Goal: Check status: Check status

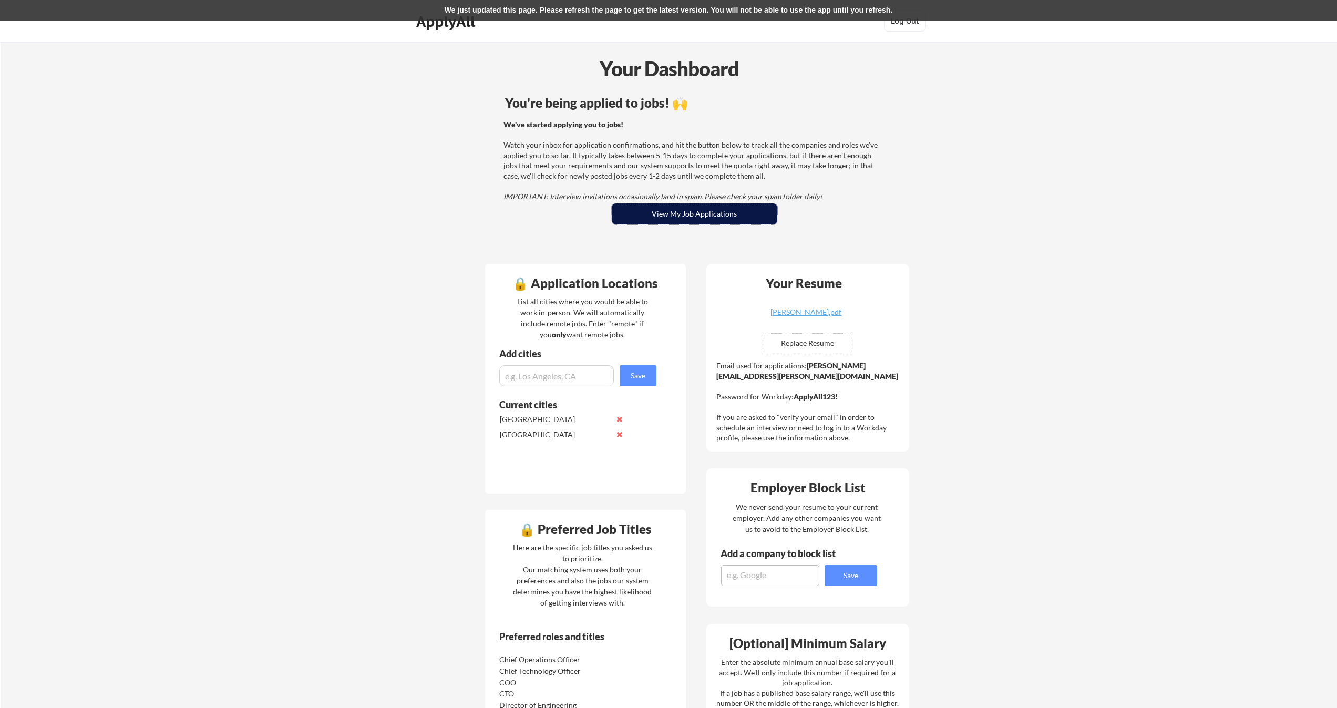
click at [714, 205] on button "View My Job Applications" at bounding box center [695, 213] width 166 height 21
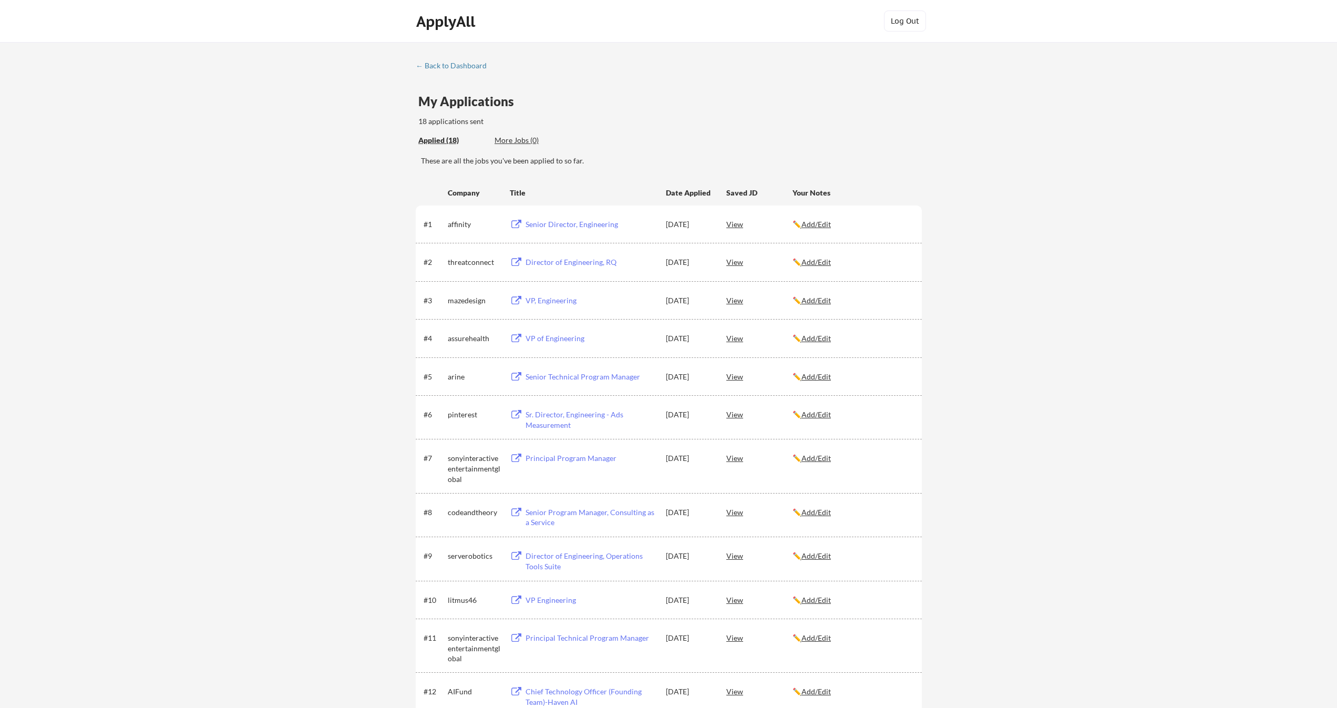
click at [501, 163] on div "These are all the jobs you've been applied to so far." at bounding box center [671, 161] width 501 height 11
click at [448, 17] on div "ApplyAll" at bounding box center [447, 22] width 62 height 18
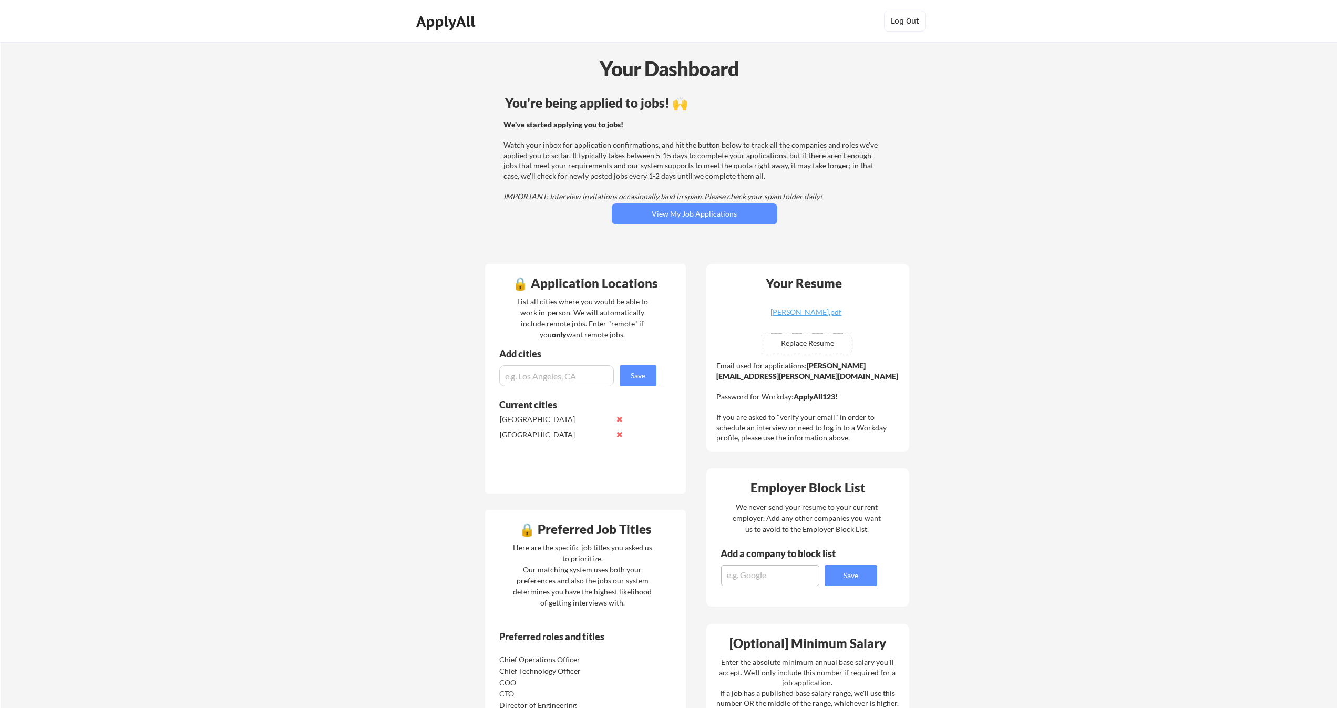
click at [1009, 258] on div "Your Dashboard You're being applied to jobs! 🙌 We've started applying you to jo…" at bounding box center [669, 581] width 1336 height 1079
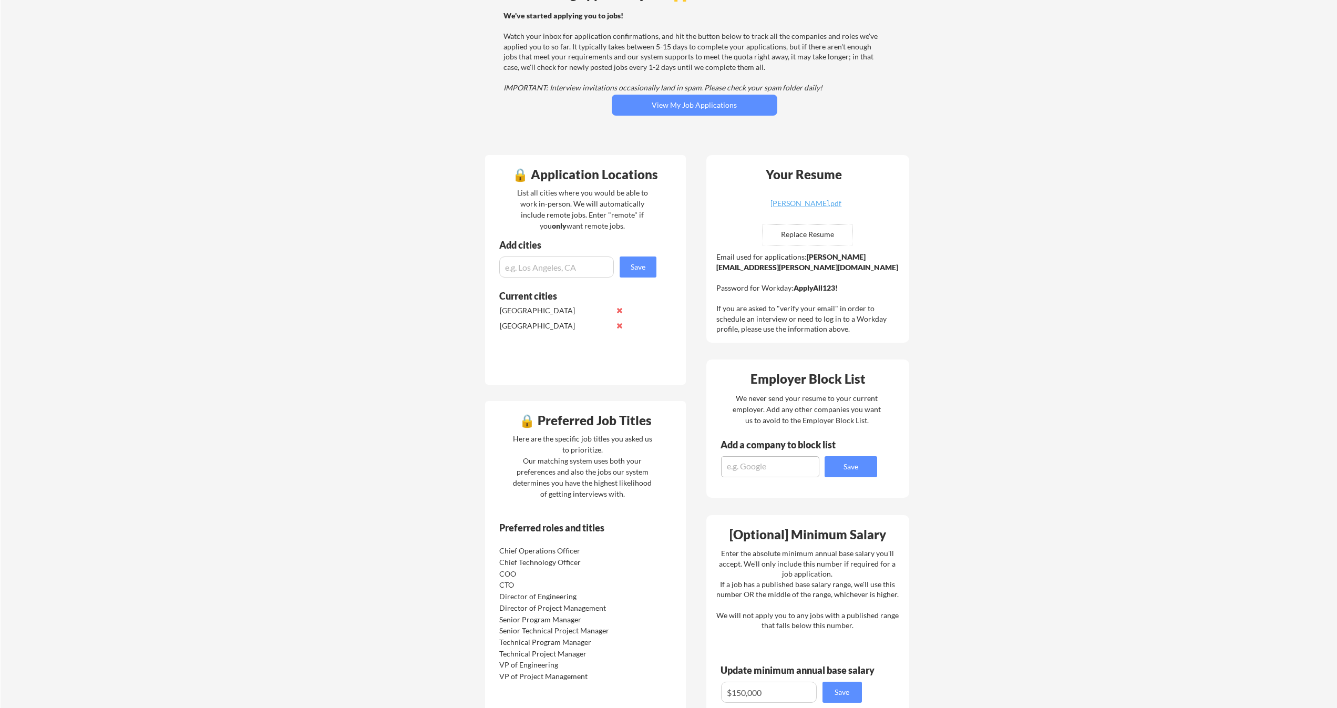
scroll to position [1, 0]
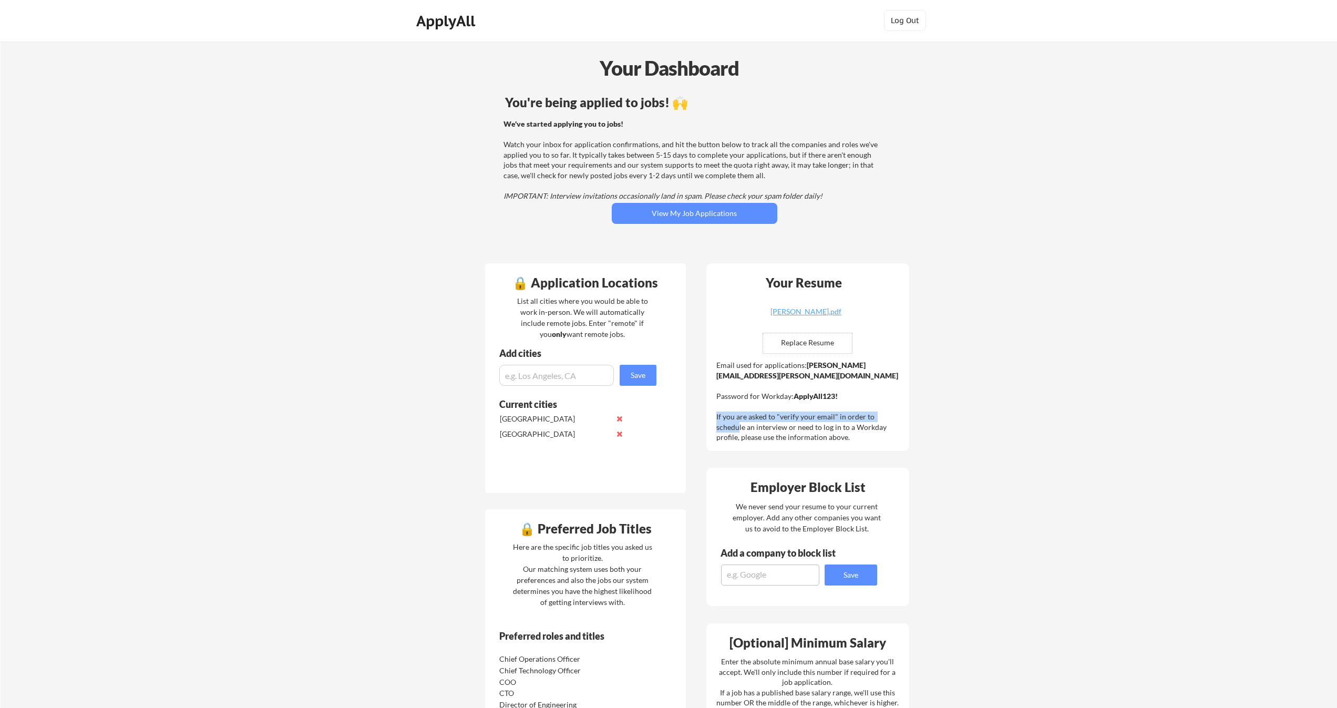
drag, startPoint x: 714, startPoint y: 415, endPoint x: 894, endPoint y: 416, distance: 179.7
click at [894, 416] on div "Your Resume [PERSON_NAME].pdf Replace Resume ✅ Replaced! Email used for applica…" at bounding box center [807, 357] width 203 height 188
click at [894, 416] on div "Email used for applications: [PERSON_NAME][EMAIL_ADDRESS][PERSON_NAME][DOMAIN_N…" at bounding box center [808, 401] width 185 height 83
drag, startPoint x: 715, startPoint y: 426, endPoint x: 738, endPoint y: 425, distance: 23.7
click at [738, 425] on div "Your Resume aaron_kantrowitz_resume.pdf Replace Resume ✅ Replaced! Email used f…" at bounding box center [807, 357] width 203 height 188
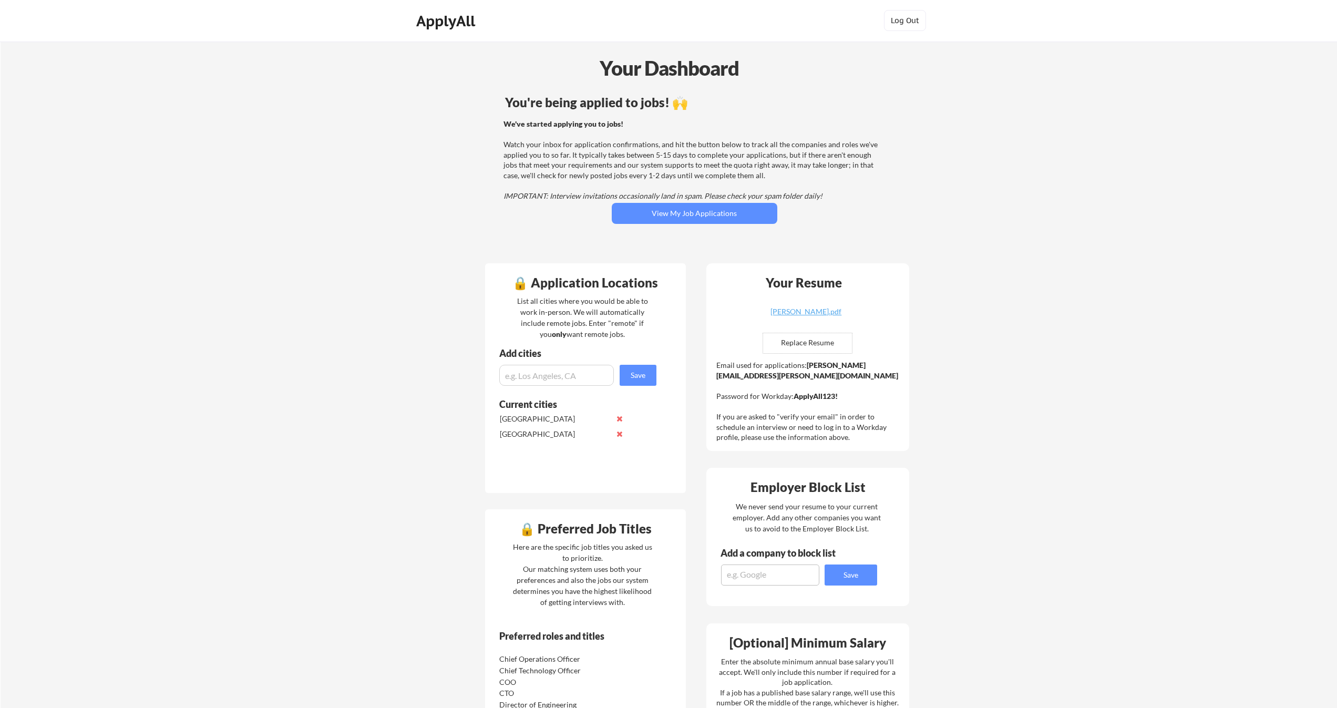
click at [790, 425] on div "Email used for applications: aaron.kantrowitz@mailflux.com Password for Workday…" at bounding box center [808, 401] width 185 height 83
drag, startPoint x: 795, startPoint y: 427, endPoint x: 872, endPoint y: 427, distance: 77.2
click at [872, 427] on div "Email used for applications: aaron.kantrowitz@mailflux.com Password for Workday…" at bounding box center [808, 401] width 185 height 83
drag, startPoint x: 825, startPoint y: 374, endPoint x: 710, endPoint y: 375, distance: 115.1
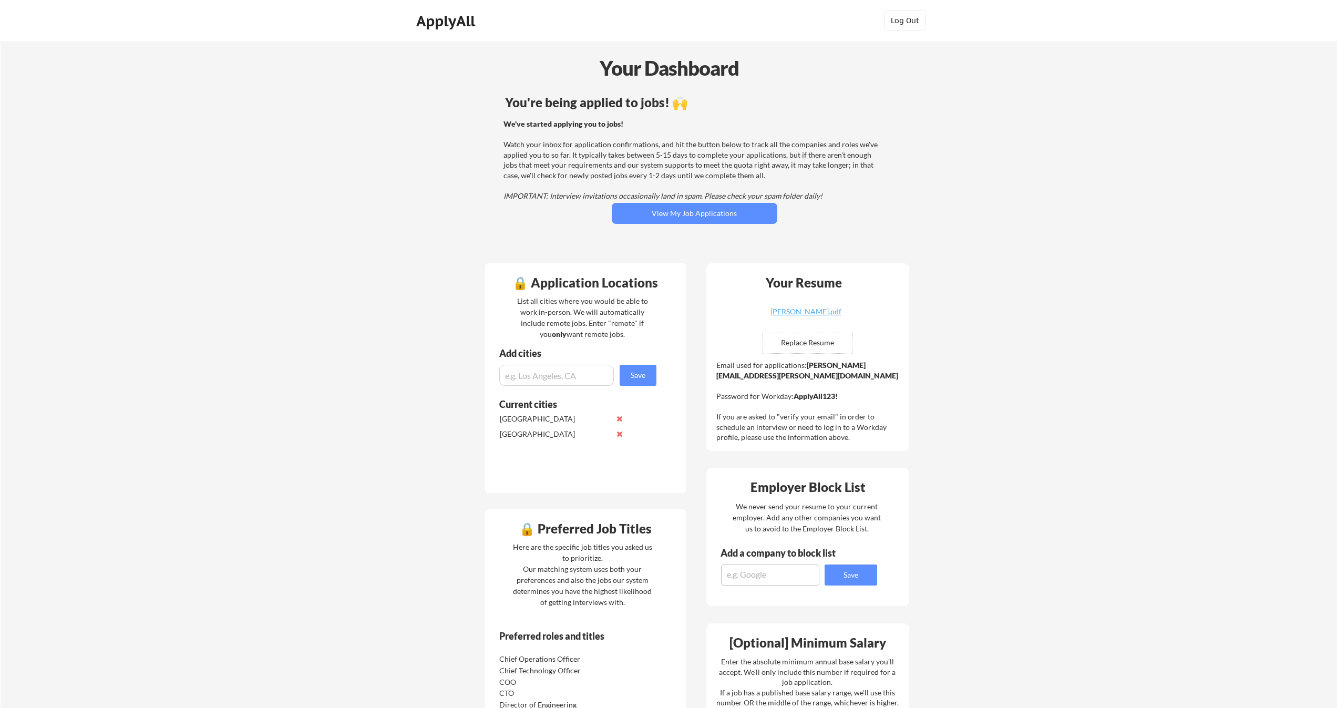
click at [710, 375] on div "Your Resume aaron_kantrowitz_resume.pdf Replace Resume ✅ Replaced! Email used f…" at bounding box center [807, 357] width 203 height 188
copy div "aaron.kantrowitz@mailflux.com"
click at [803, 426] on div "Email used for applications: aaron.kantrowitz@mailflux.com Password for Workday…" at bounding box center [808, 401] width 185 height 83
click at [834, 425] on div "Email used for applications: aaron.kantrowitz@mailflux.com Password for Workday…" at bounding box center [808, 401] width 185 height 83
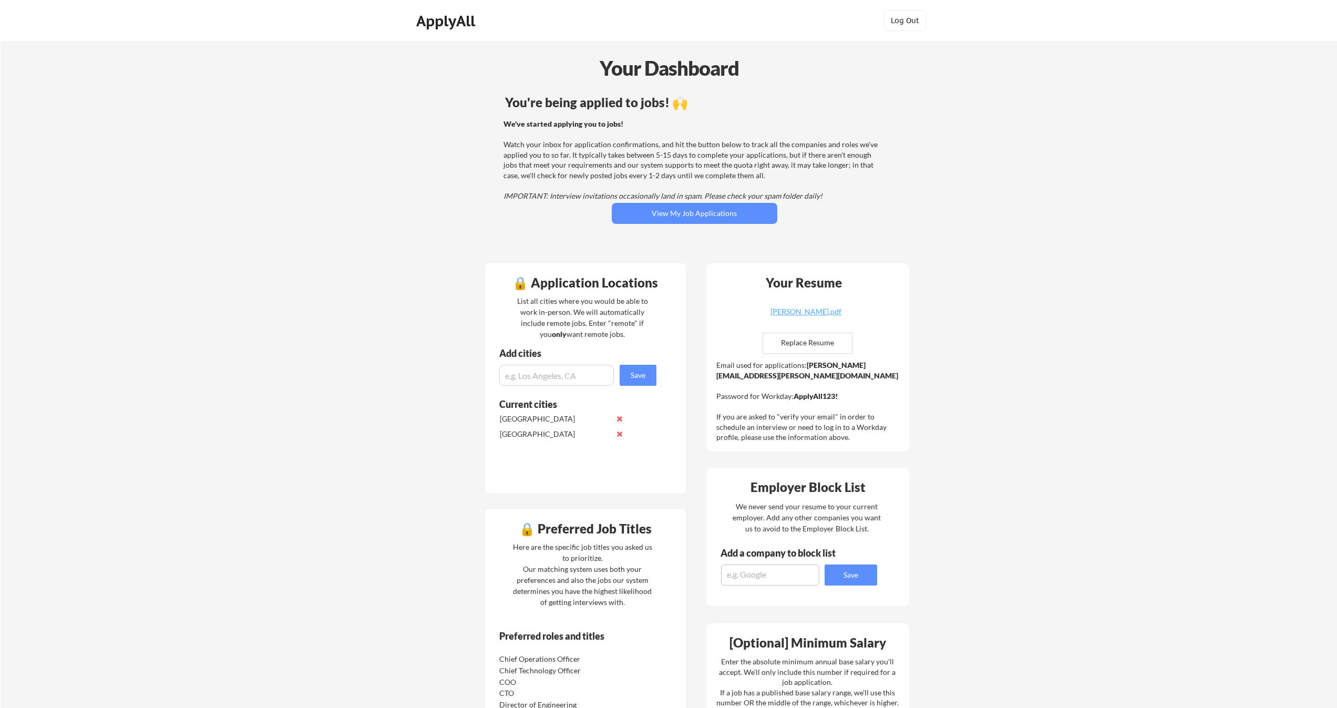
click at [840, 449] on div "Your Resume aaron_kantrowitz_resume.pdf Replace Resume ✅ Replaced! Email used f…" at bounding box center [807, 357] width 203 height 188
click at [839, 426] on div "Email used for applications: aaron.kantrowitz@mailflux.com Password for Workday…" at bounding box center [808, 401] width 185 height 83
click at [1040, 375] on div "Your Dashboard You're being applied to jobs! 🙌 We've started applying you to jo…" at bounding box center [669, 581] width 1336 height 1079
drag, startPoint x: 799, startPoint y: 394, endPoint x: 968, endPoint y: 397, distance: 169.8
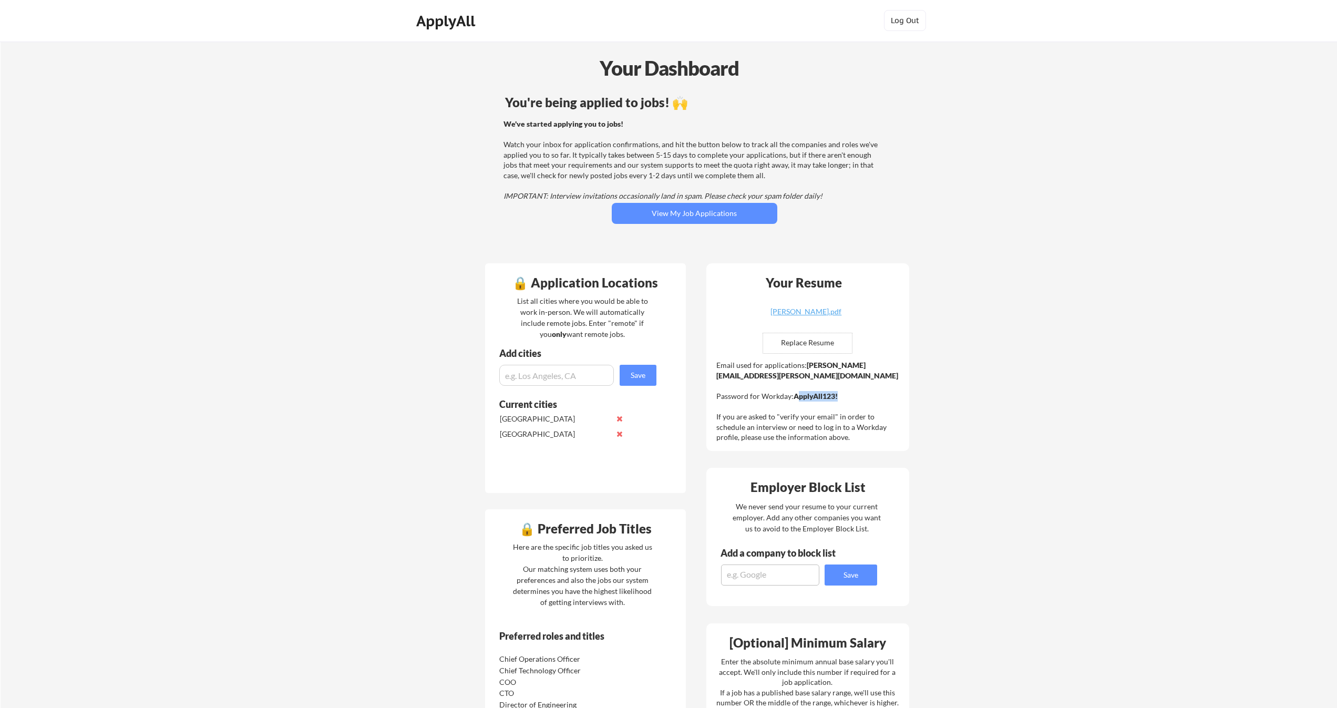
click at [968, 397] on div "Your Dashboard You're being applied to jobs! 🙌 We've started applying you to jo…" at bounding box center [669, 581] width 1336 height 1079
click at [937, 393] on div "Your Dashboard You're being applied to jobs! 🙌 We've started applying you to jo…" at bounding box center [669, 581] width 1336 height 1079
drag, startPoint x: 697, startPoint y: 392, endPoint x: 862, endPoint y: 395, distance: 164.5
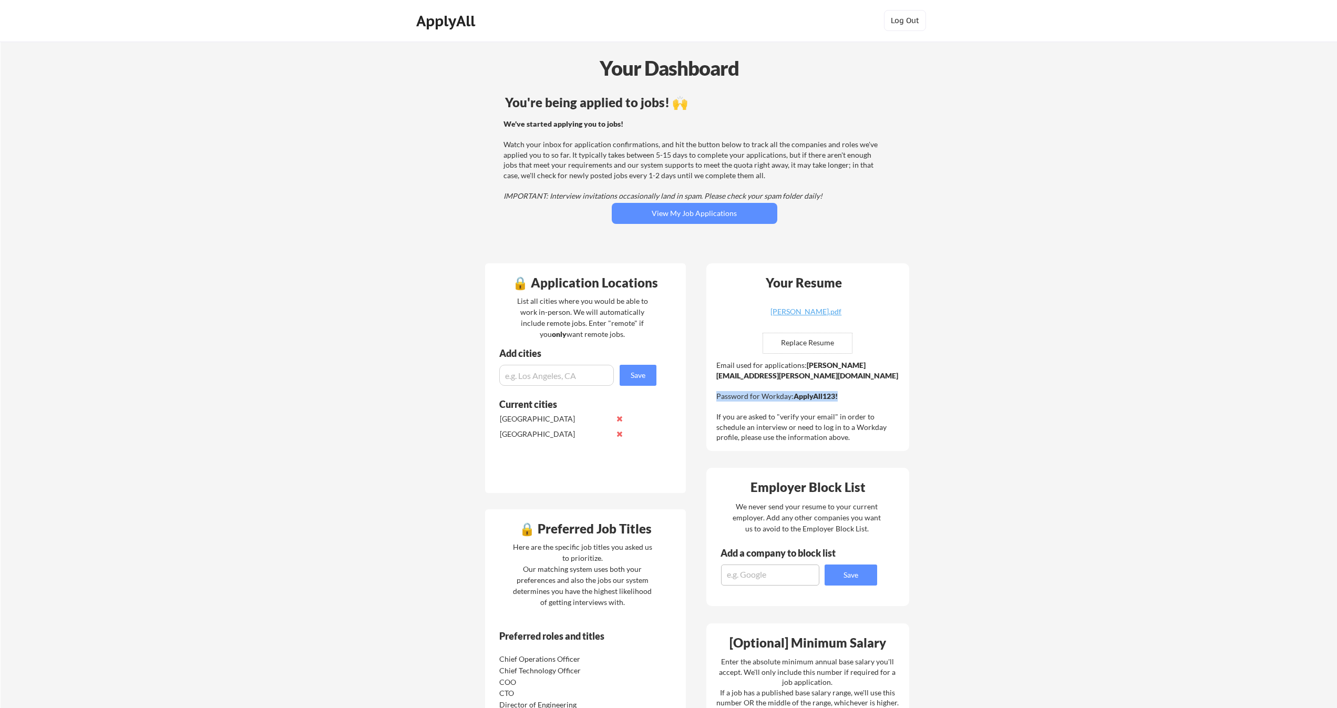
click at [862, 395] on div "🔒 Application Locations List all cities where you would be able to work in-pers…" at bounding box center [697, 687] width 442 height 866
click at [862, 395] on div "Email used for applications: aaron.kantrowitz@mailflux.com Password for Workday…" at bounding box center [808, 401] width 185 height 83
drag, startPoint x: 870, startPoint y: 401, endPoint x: 712, endPoint y: 366, distance: 162.7
click at [711, 365] on div "Your Resume aaron_kantrowitz_resume.pdf Replace Resume ✅ Replaced! Email used f…" at bounding box center [807, 357] width 203 height 188
click at [712, 366] on div "Your Resume aaron_kantrowitz_resume.pdf Replace Resume ✅ Replaced! Email used f…" at bounding box center [807, 357] width 203 height 188
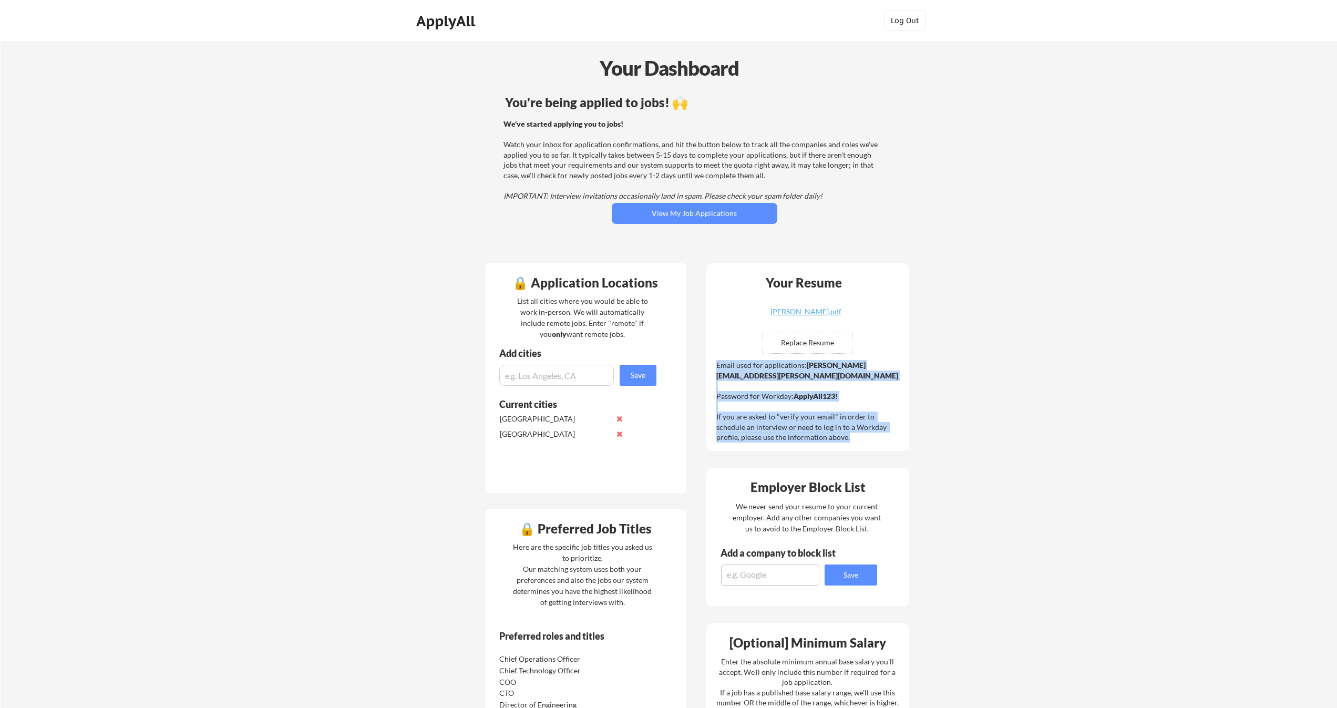
drag, startPoint x: 712, startPoint y: 366, endPoint x: 856, endPoint y: 444, distance: 163.2
click at [856, 444] on div "Your Resume aaron_kantrowitz_resume.pdf Replace Resume ✅ Replaced! Email used f…" at bounding box center [807, 357] width 203 height 188
drag, startPoint x: 860, startPoint y: 439, endPoint x: 714, endPoint y: 366, distance: 163.1
click at [715, 366] on div "Your Resume aaron_kantrowitz_resume.pdf Replace Resume ✅ Replaced! Email used f…" at bounding box center [807, 357] width 203 height 188
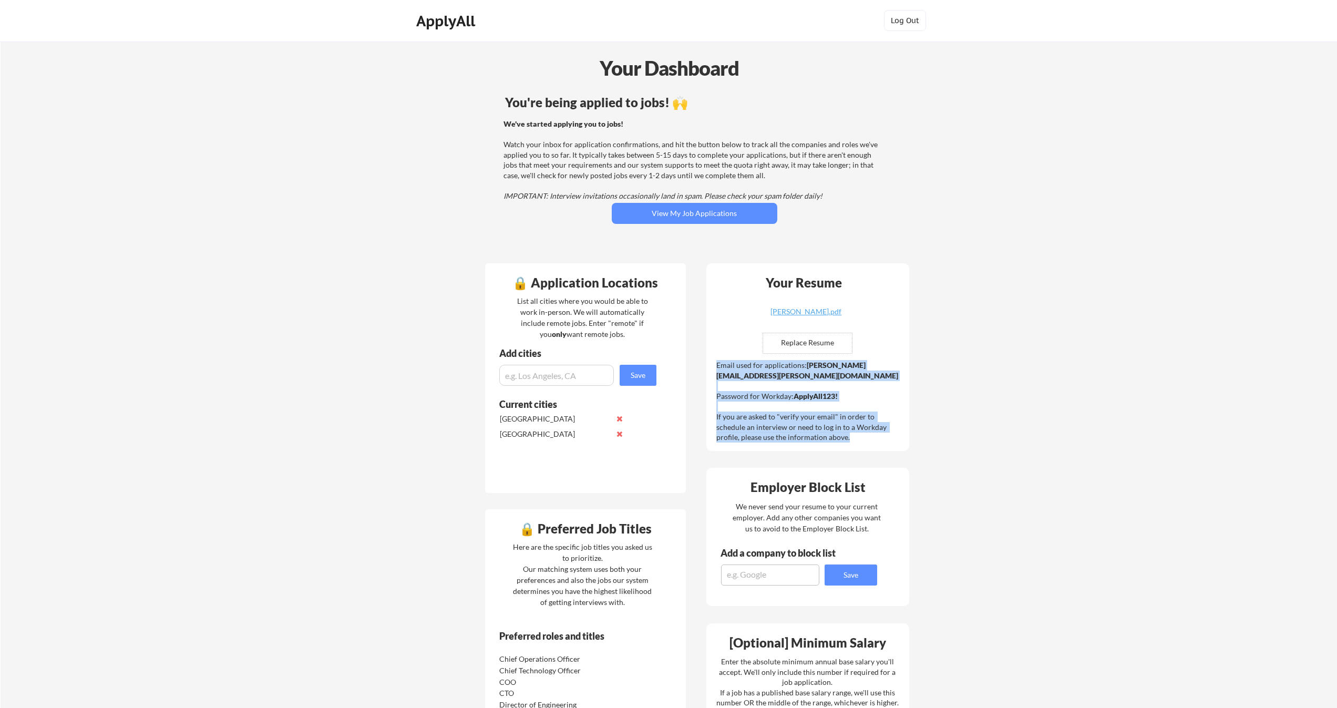
click at [714, 367] on div "Your Resume aaron_kantrowitz_resume.pdf Replace Resume ✅ Replaced! Email used f…" at bounding box center [807, 357] width 203 height 188
drag, startPoint x: 739, startPoint y: 394, endPoint x: 832, endPoint y: 448, distance: 107.4
click at [832, 448] on div "Your Resume aaron_kantrowitz_resume.pdf Replace Resume ✅ Replaced! Email used f…" at bounding box center [807, 357] width 203 height 188
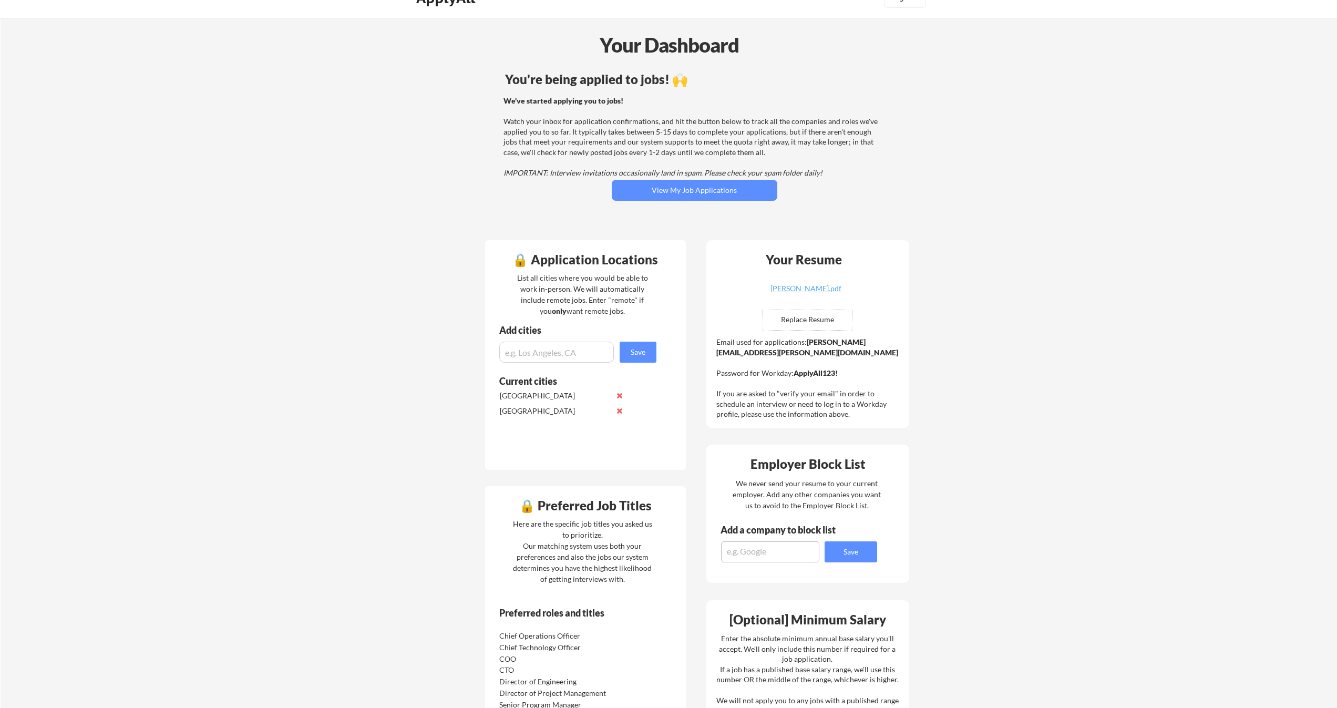
scroll to position [0, 0]
